Goal: Task Accomplishment & Management: Use online tool/utility

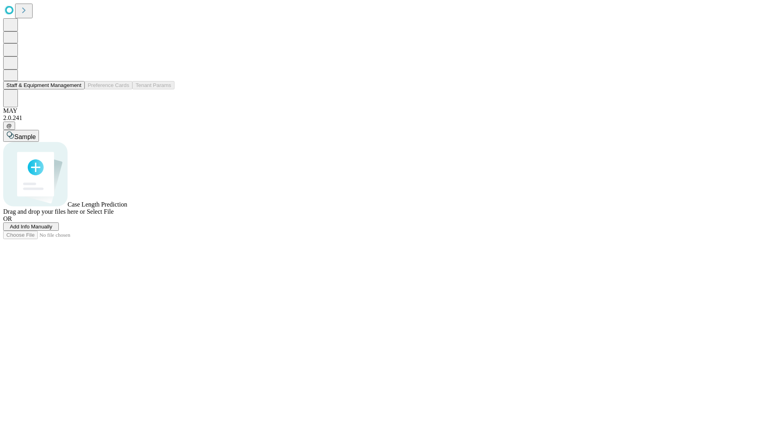
click at [76, 89] on button "Staff & Equipment Management" at bounding box center [43, 85] width 81 height 8
